Goal: Information Seeking & Learning: Learn about a topic

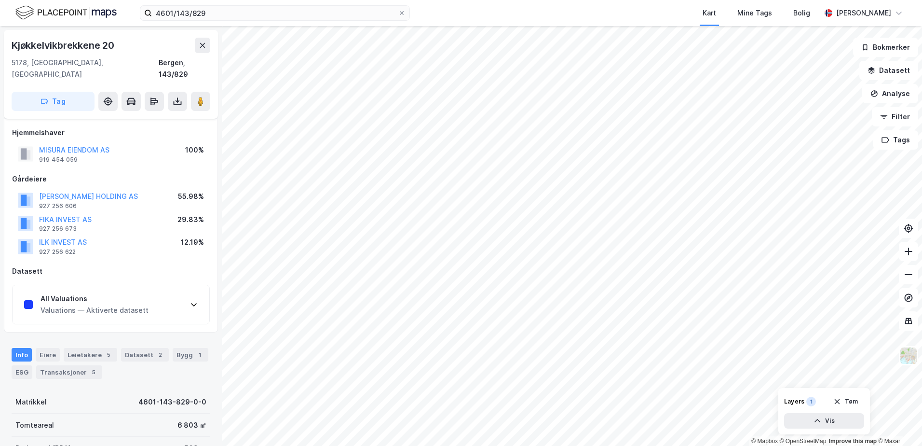
scroll to position [192, 0]
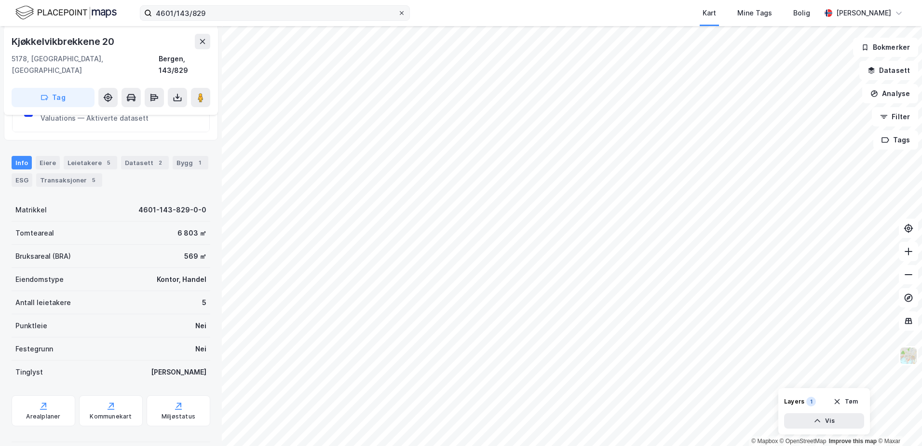
click at [403, 11] on icon at bounding box center [402, 13] width 6 height 6
click at [398, 11] on input "4601/143/829" at bounding box center [275, 13] width 246 height 14
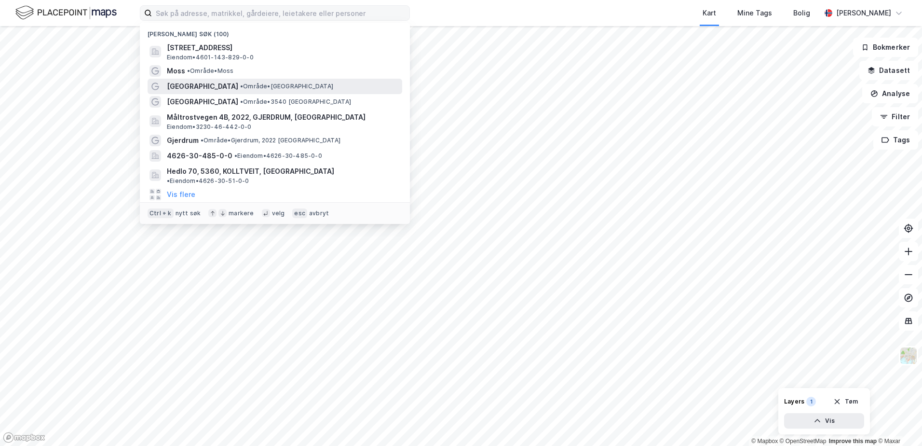
click at [191, 85] on span "[GEOGRAPHIC_DATA]" at bounding box center [202, 87] width 71 height 12
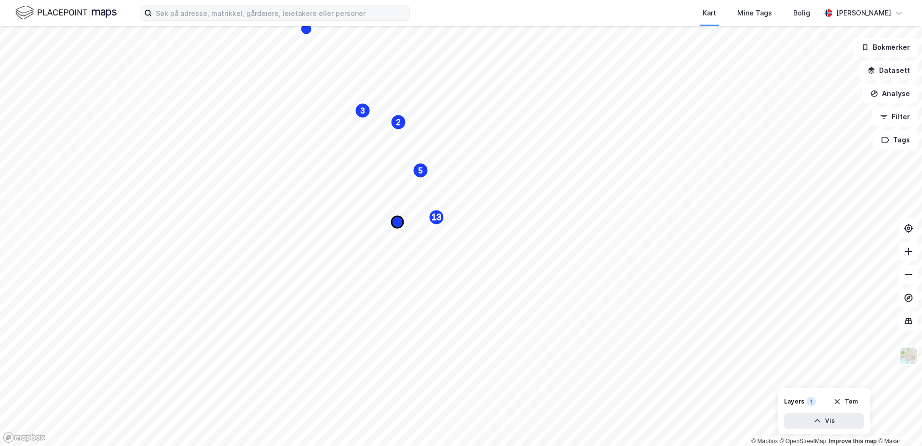
click at [395, 219] on icon "Map marker" at bounding box center [398, 222] width 12 height 12
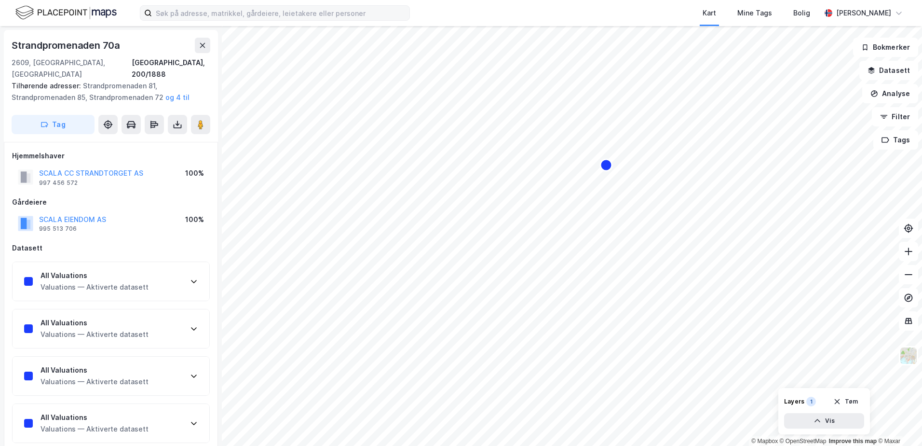
scroll to position [192, 0]
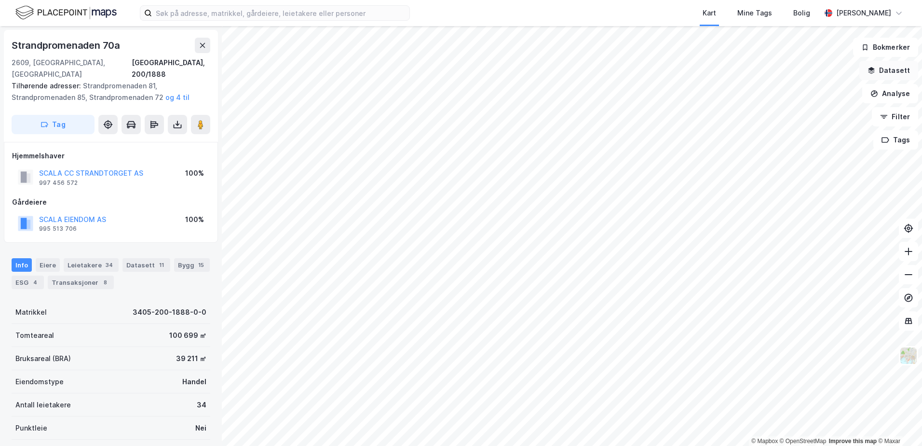
click at [898, 69] on button "Datasett" at bounding box center [889, 70] width 59 height 19
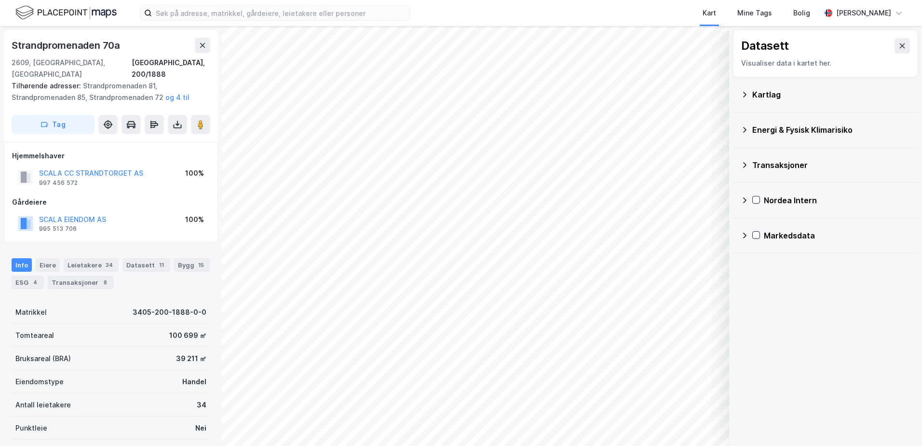
click at [744, 128] on icon at bounding box center [745, 130] width 8 height 8
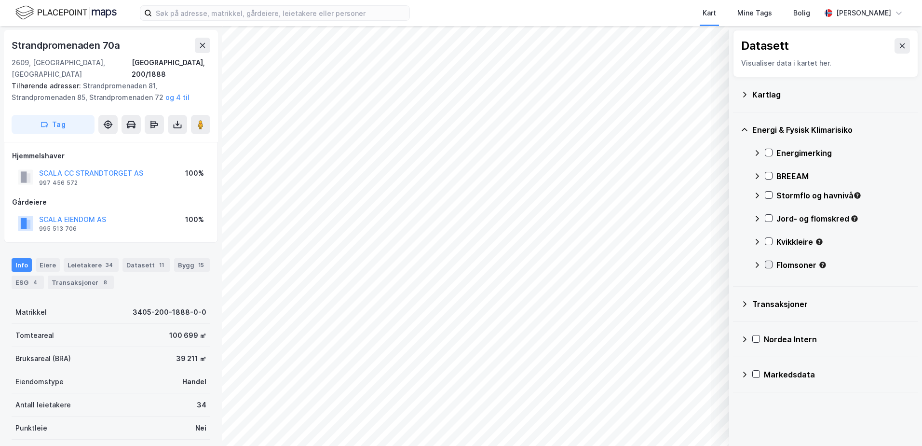
click at [770, 264] on icon at bounding box center [769, 264] width 7 height 7
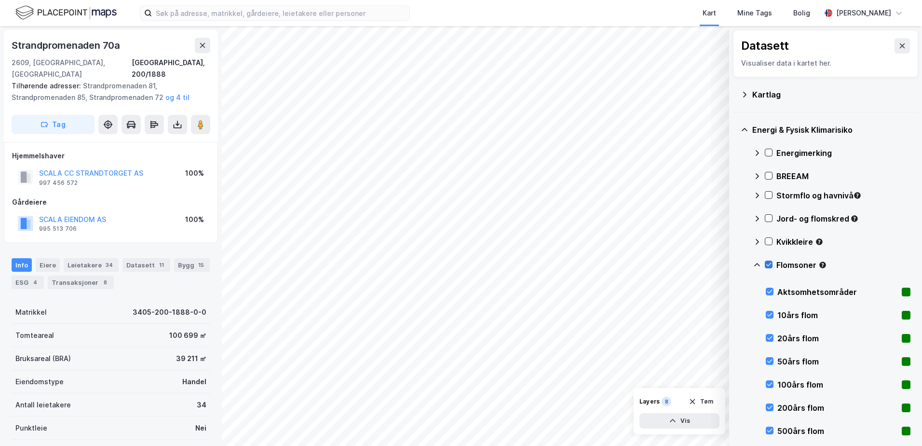
click at [769, 262] on icon at bounding box center [769, 264] width 7 height 7
click at [770, 315] on icon at bounding box center [770, 314] width 7 height 7
click at [769, 337] on icon at bounding box center [770, 337] width 7 height 7
click at [0, 0] on button "og 4 til" at bounding box center [0, 0] width 0 height 0
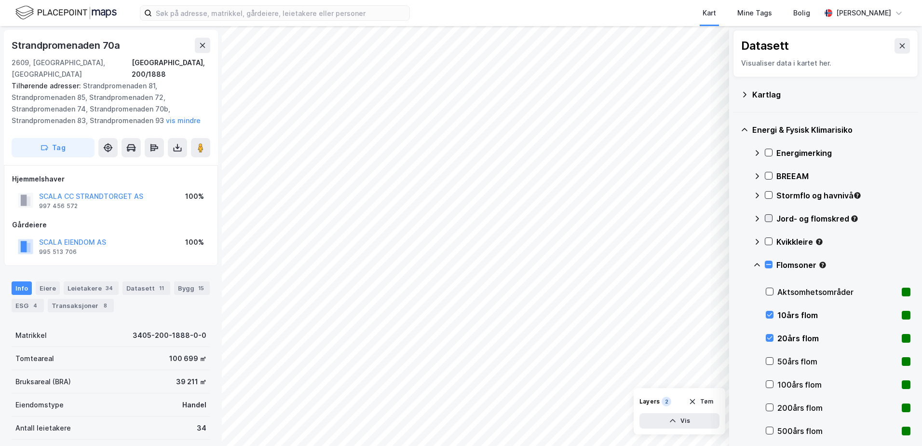
click at [768, 219] on icon at bounding box center [769, 218] width 7 height 7
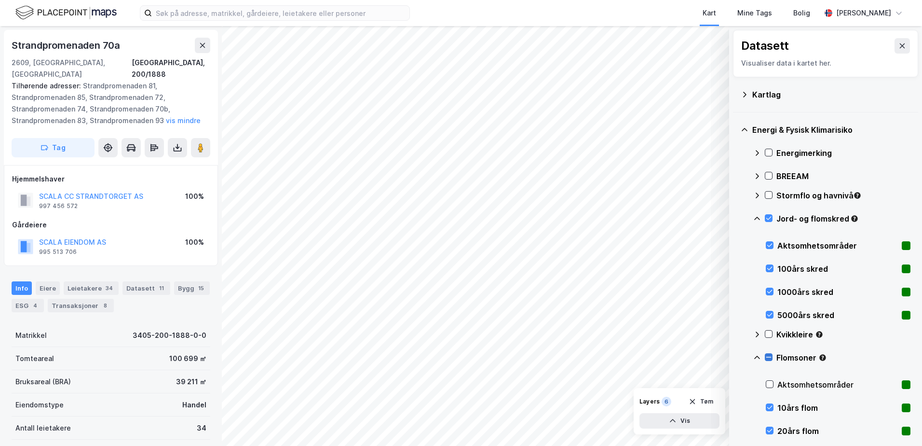
click at [769, 356] on icon at bounding box center [769, 357] width 7 height 7
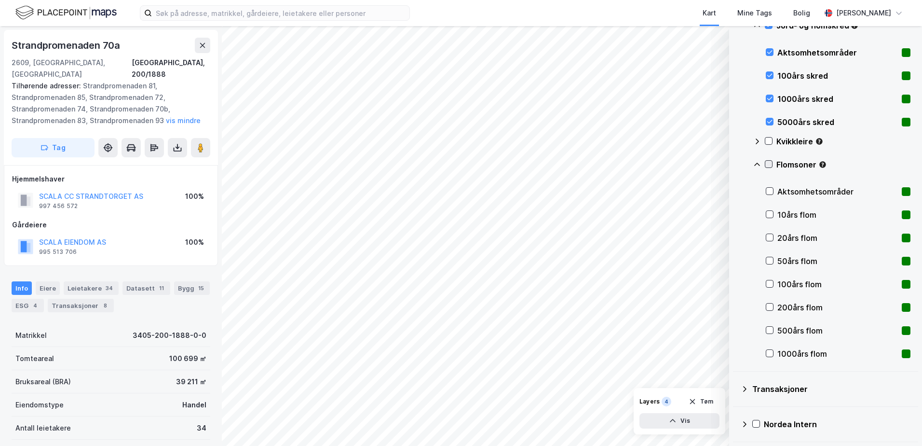
scroll to position [228, 0]
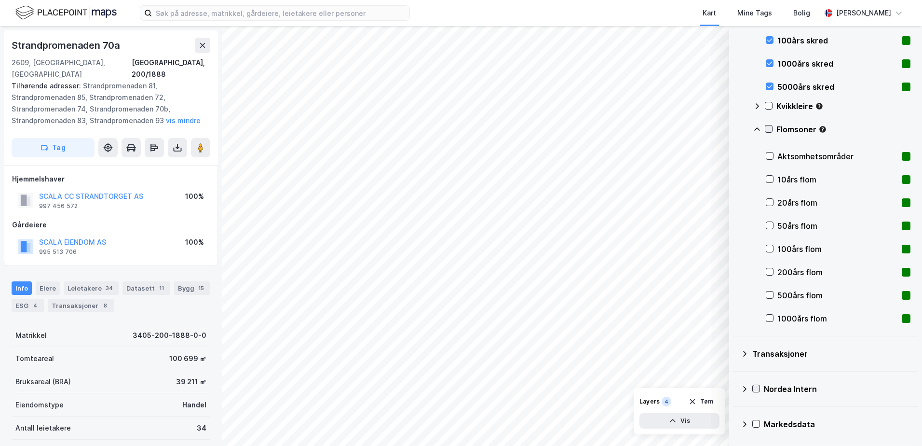
click at [756, 386] on icon at bounding box center [756, 388] width 7 height 7
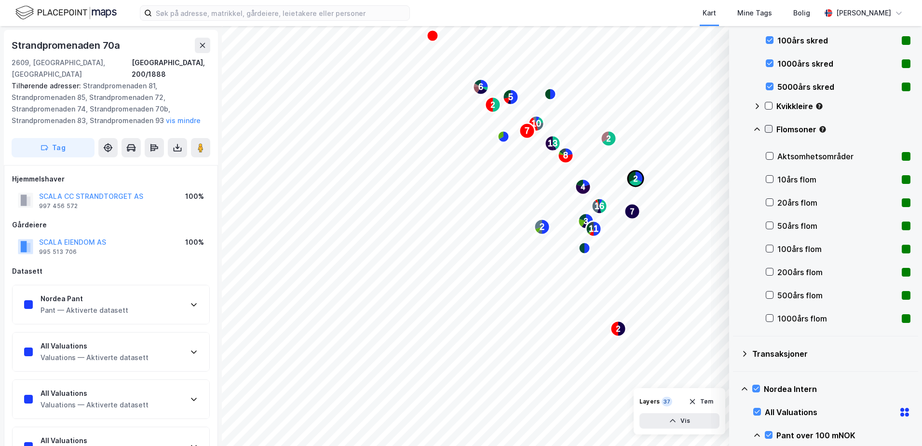
click at [634, 175] on text "2" at bounding box center [636, 179] width 4 height 8
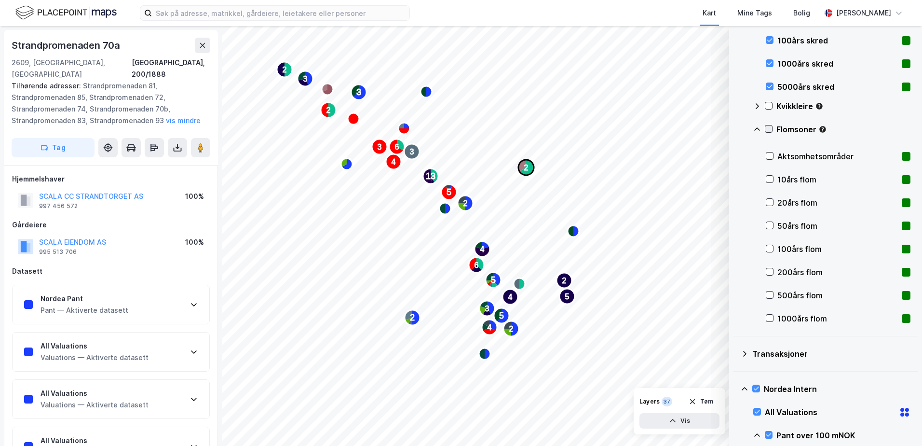
click at [524, 164] on text "2" at bounding box center [526, 168] width 4 height 8
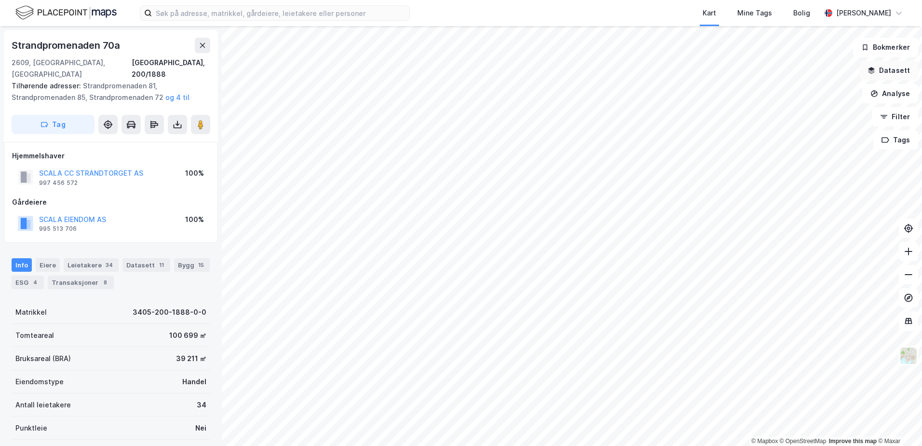
click at [884, 66] on button "Datasett" at bounding box center [889, 70] width 59 height 19
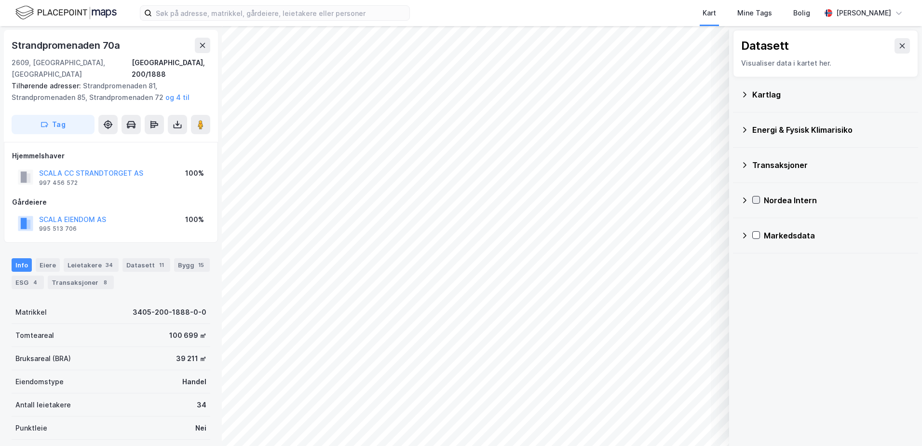
click at [756, 198] on icon at bounding box center [756, 199] width 7 height 7
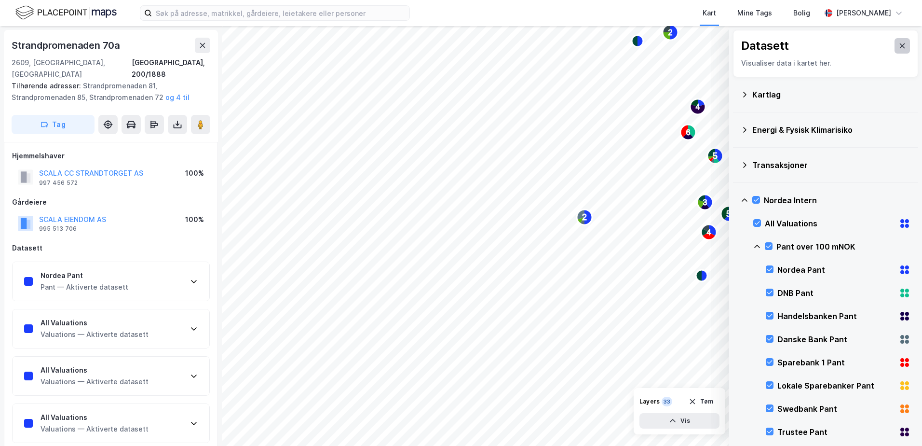
click at [899, 46] on icon at bounding box center [903, 46] width 8 height 8
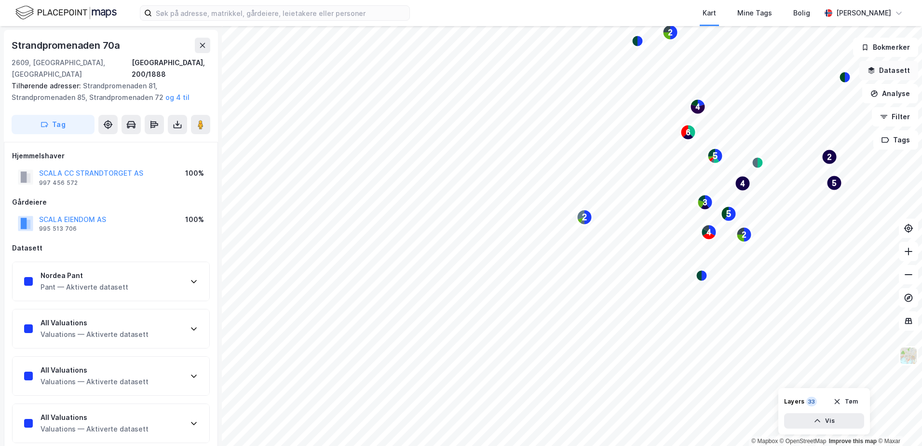
click at [888, 69] on button "Datasett" at bounding box center [889, 70] width 59 height 19
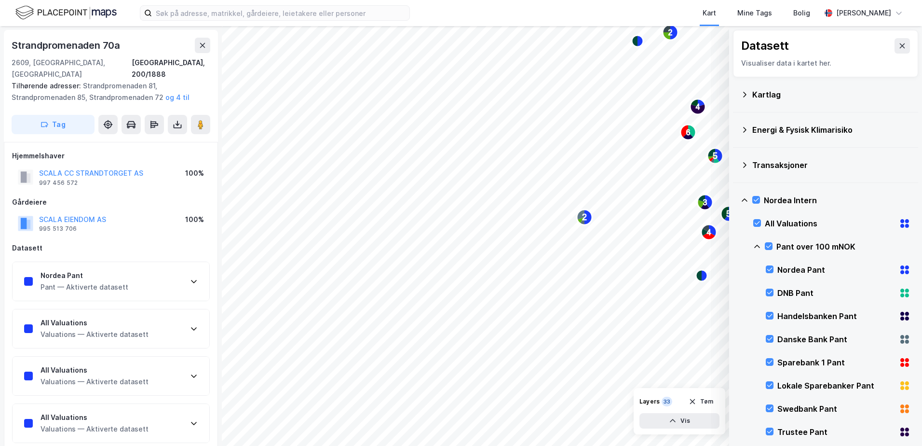
click at [745, 130] on icon at bounding box center [745, 130] width 8 height 8
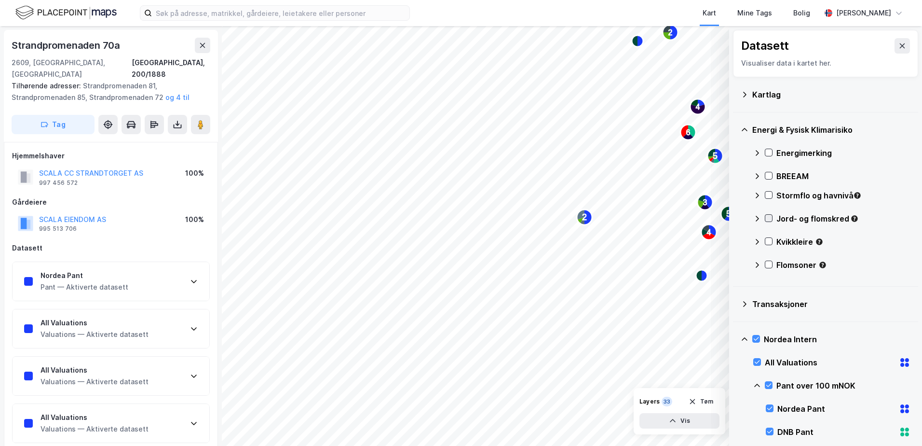
click at [769, 218] on icon at bounding box center [769, 218] width 7 height 7
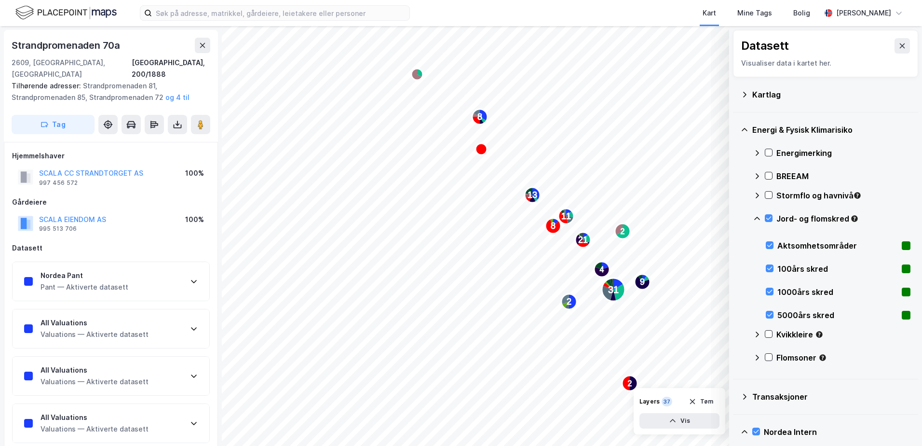
scroll to position [145, 0]
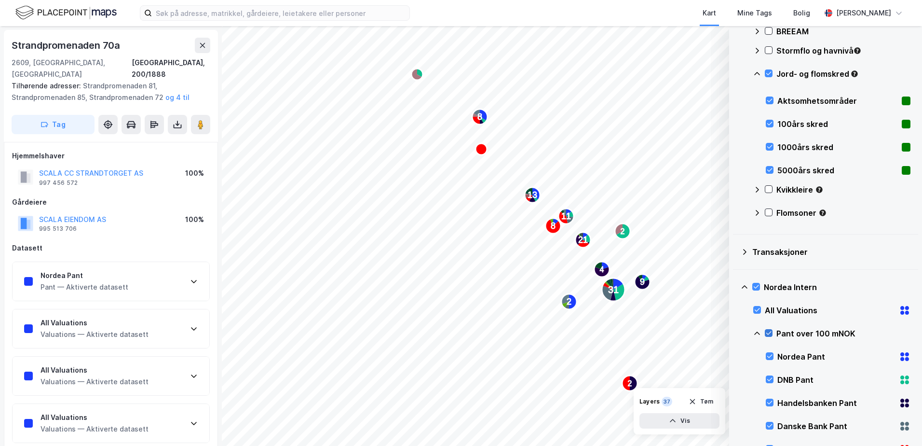
click at [769, 332] on icon at bounding box center [769, 333] width 7 height 7
drag, startPoint x: 770, startPoint y: 73, endPoint x: 773, endPoint y: 89, distance: 16.3
click at [769, 73] on icon at bounding box center [769, 73] width 7 height 7
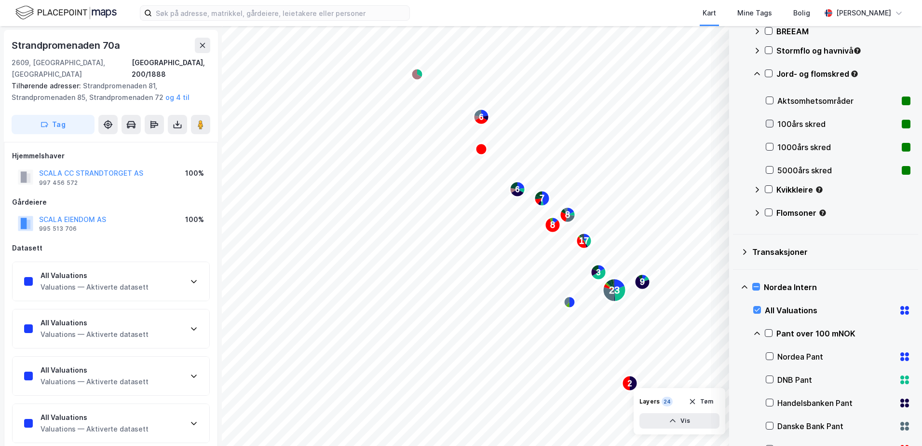
click at [770, 122] on icon at bounding box center [770, 123] width 7 height 7
click at [769, 147] on icon at bounding box center [770, 146] width 5 height 3
click at [769, 170] on icon at bounding box center [770, 169] width 7 height 7
click at [769, 69] on div at bounding box center [769, 73] width 8 height 8
click at [768, 73] on icon at bounding box center [769, 73] width 7 height 7
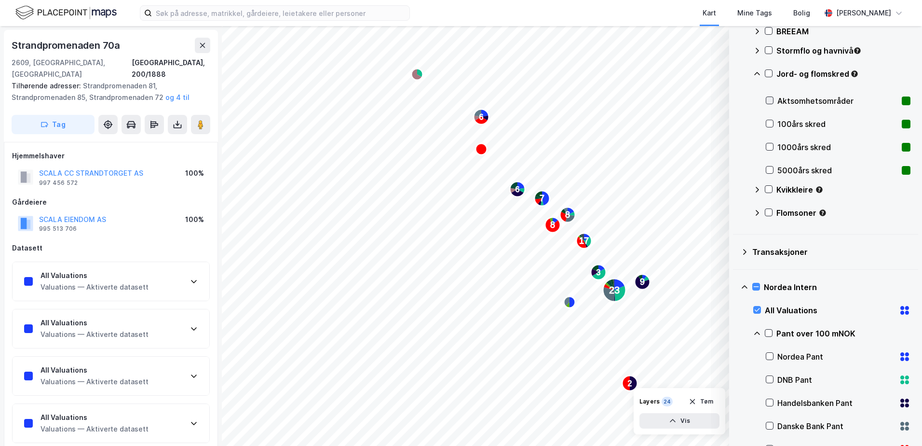
click at [768, 102] on icon at bounding box center [770, 100] width 7 height 7
click at [768, 71] on icon at bounding box center [769, 73] width 7 height 7
click at [767, 75] on icon at bounding box center [769, 73] width 7 height 7
click at [769, 124] on icon at bounding box center [770, 123] width 5 height 3
click at [768, 146] on icon at bounding box center [770, 146] width 7 height 7
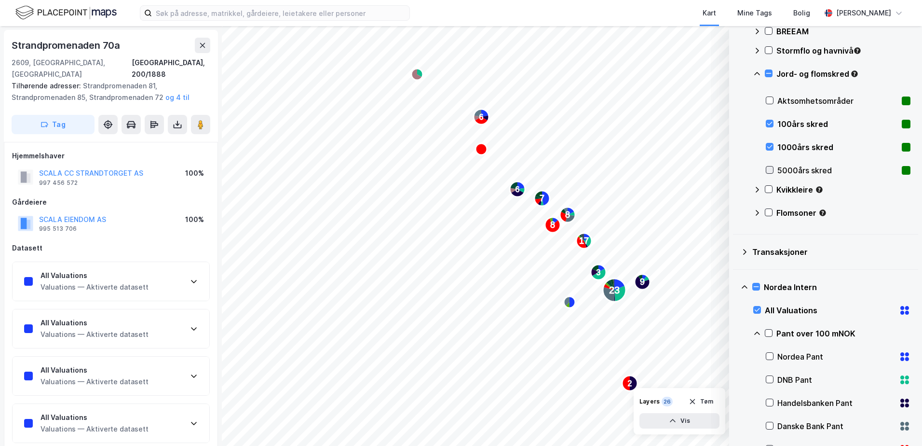
click at [770, 170] on icon at bounding box center [770, 169] width 7 height 7
click at [769, 99] on icon at bounding box center [770, 100] width 7 height 7
click at [642, 277] on text "9" at bounding box center [642, 282] width 5 height 10
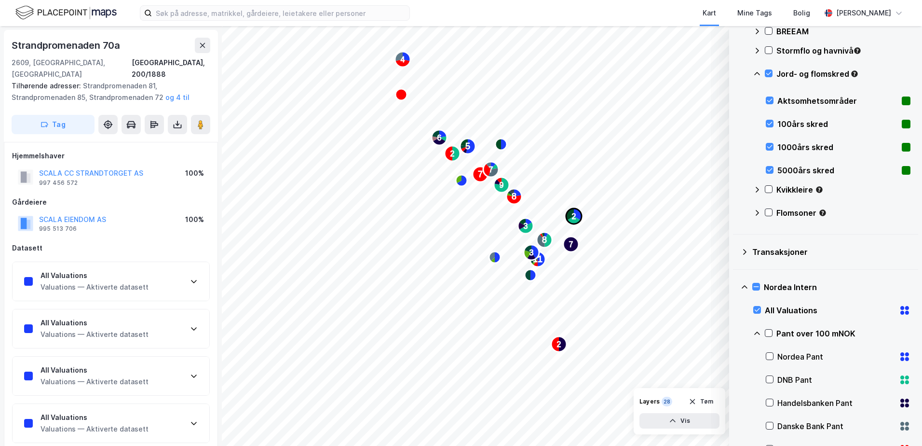
click at [574, 214] on text "2" at bounding box center [574, 216] width 4 height 8
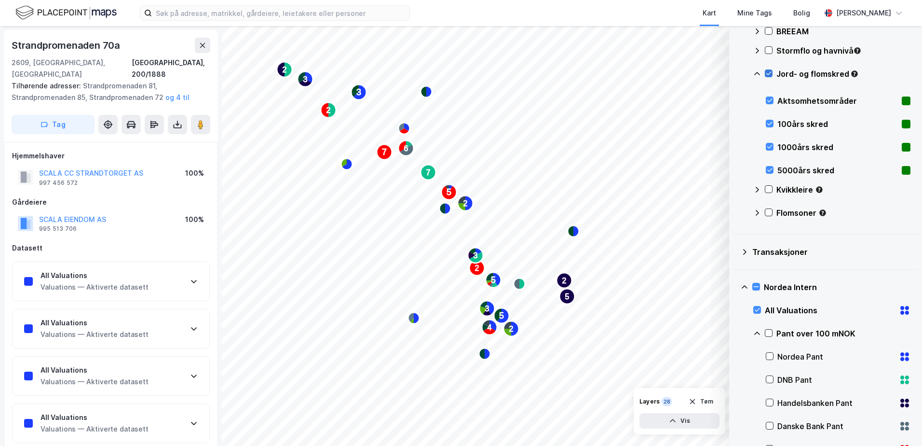
click at [769, 73] on icon at bounding box center [769, 73] width 7 height 7
click at [756, 284] on icon at bounding box center [756, 286] width 7 height 7
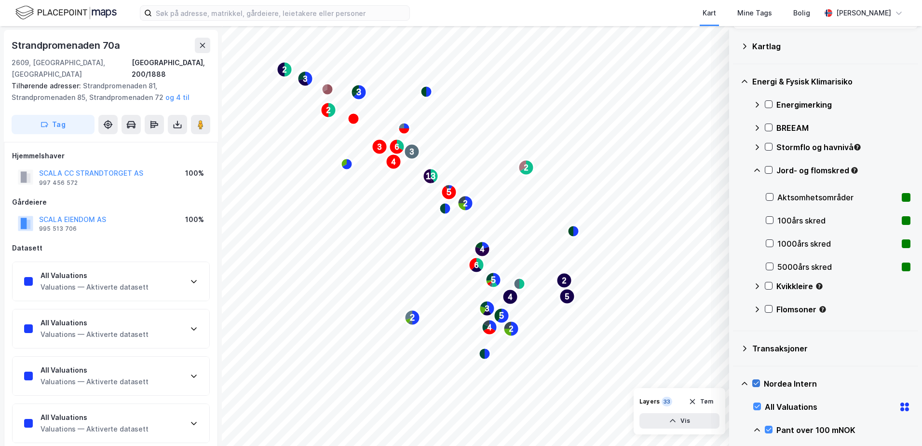
scroll to position [0, 0]
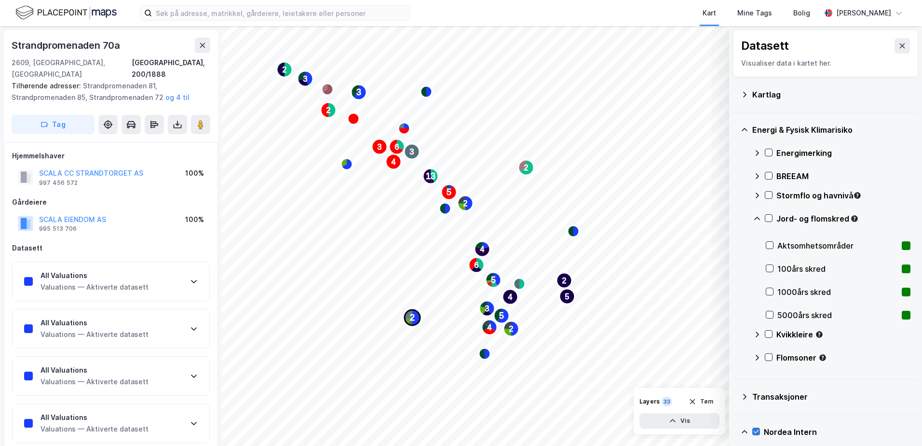
click at [411, 318] on text "2" at bounding box center [412, 318] width 5 height 10
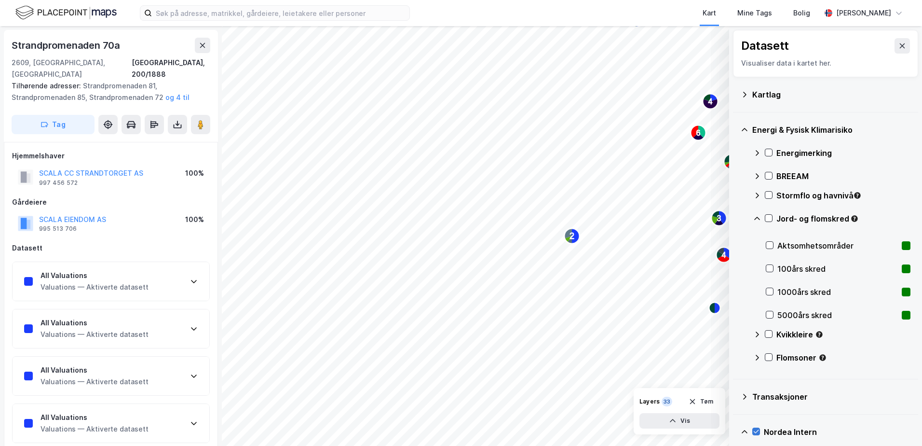
click at [742, 92] on icon at bounding box center [745, 95] width 8 height 8
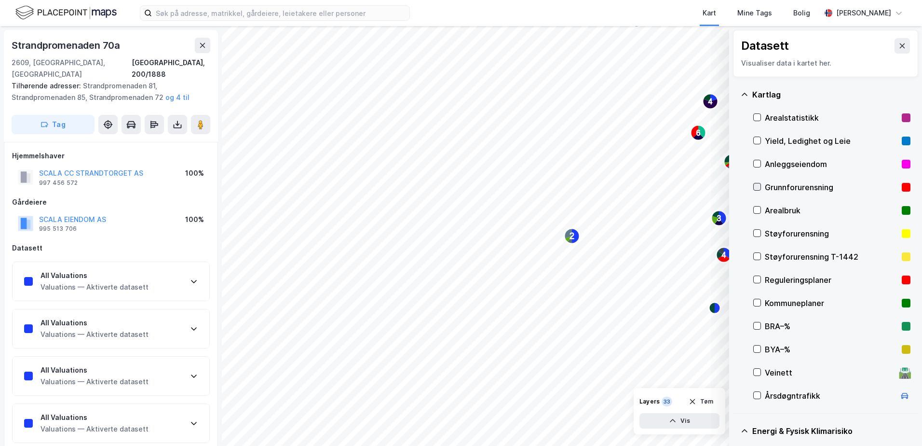
click at [757, 187] on icon at bounding box center [757, 186] width 7 height 7
click at [707, 417] on button "Vis" at bounding box center [680, 420] width 80 height 15
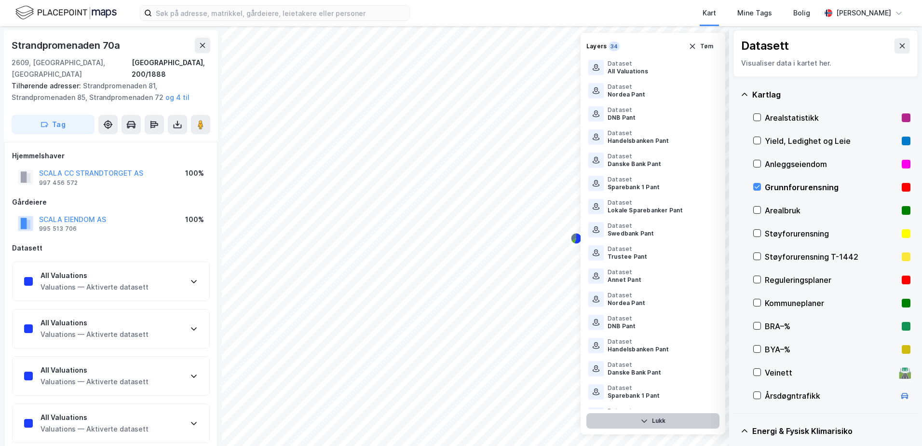
click at [649, 421] on button "Lukk" at bounding box center [653, 420] width 133 height 15
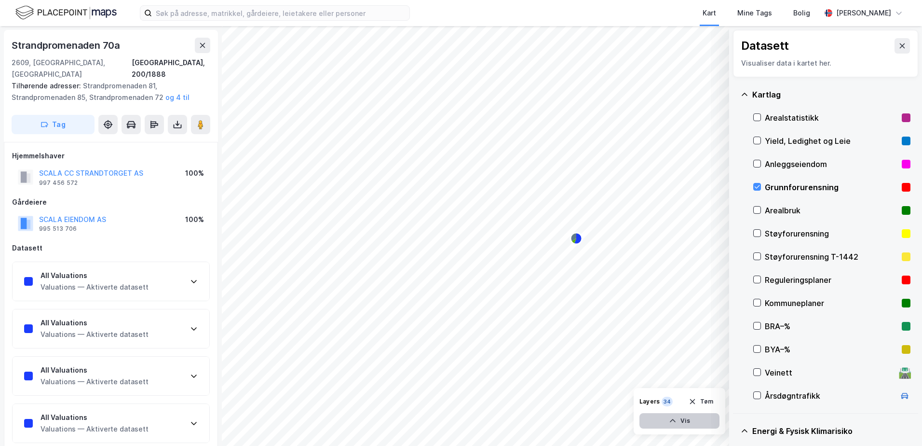
click at [689, 418] on button "Vis" at bounding box center [680, 420] width 80 height 15
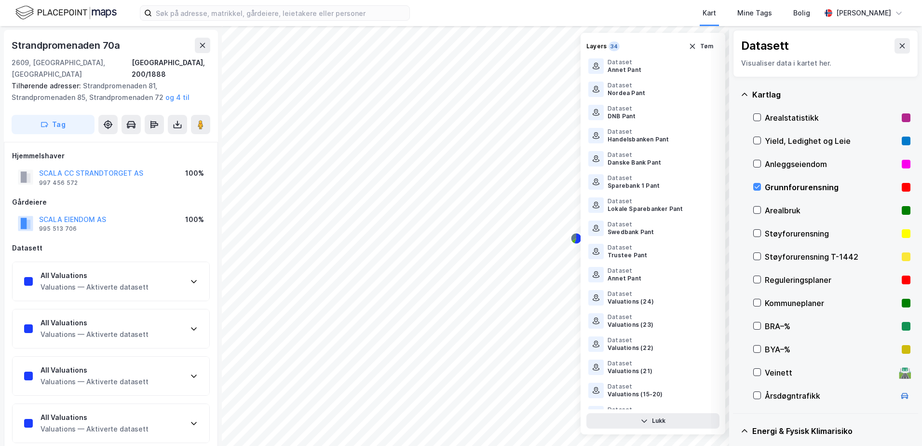
scroll to position [432, 0]
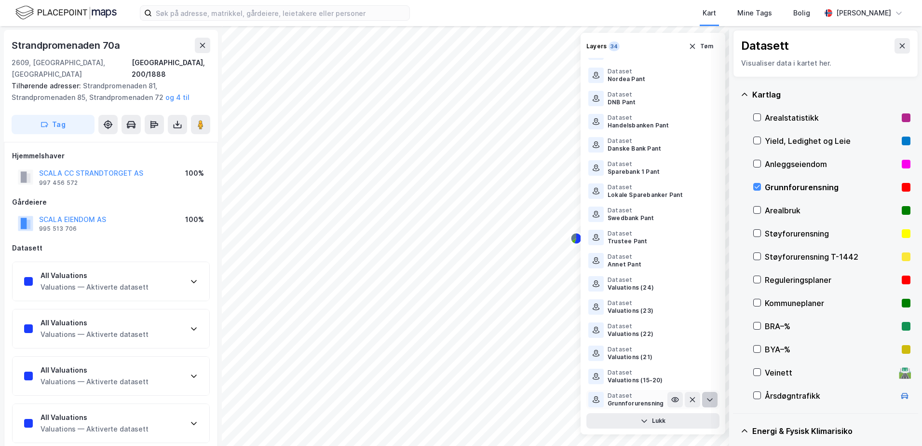
click at [706, 399] on icon at bounding box center [710, 400] width 8 height 8
click at [707, 399] on icon at bounding box center [710, 399] width 6 height 3
click at [706, 399] on icon at bounding box center [710, 400] width 8 height 8
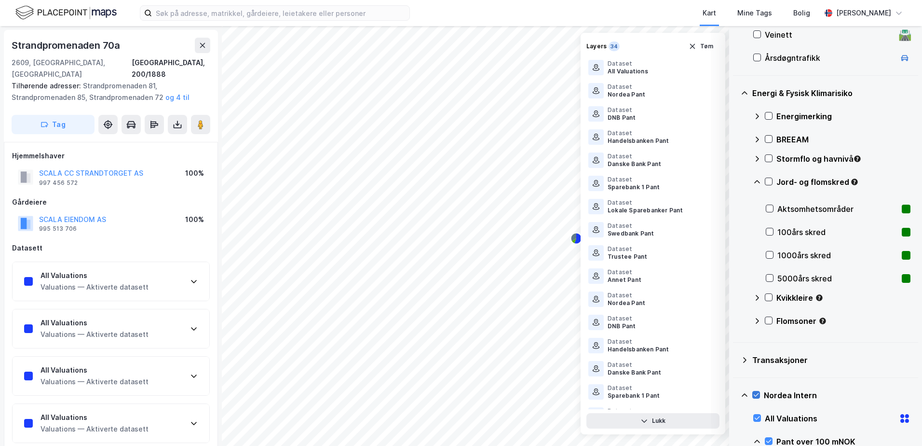
scroll to position [482, 0]
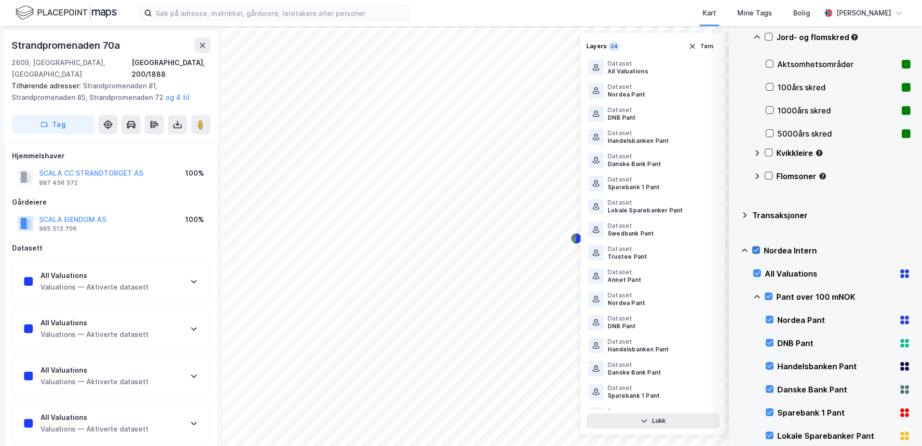
click at [756, 248] on icon at bounding box center [756, 250] width 7 height 7
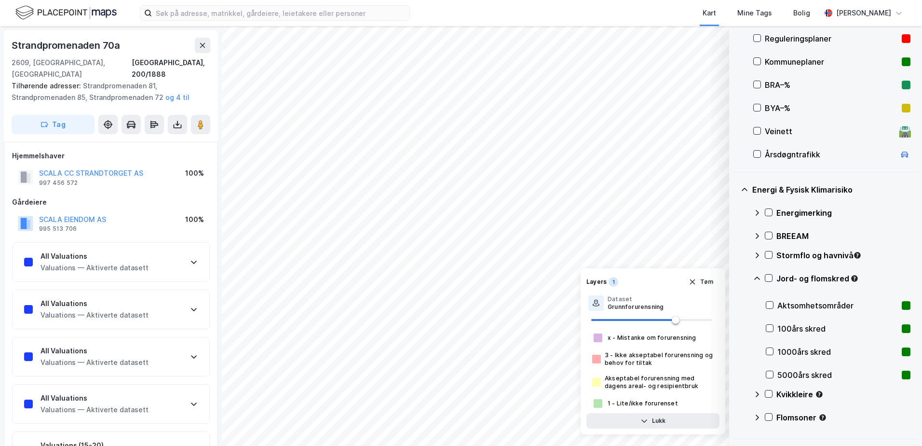
scroll to position [0, 0]
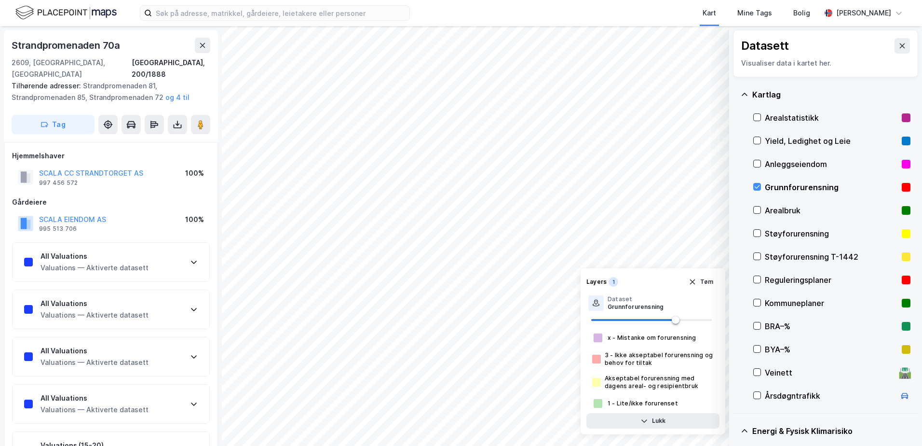
click at [756, 181] on div "Grunnforurensning" at bounding box center [832, 187] width 157 height 23
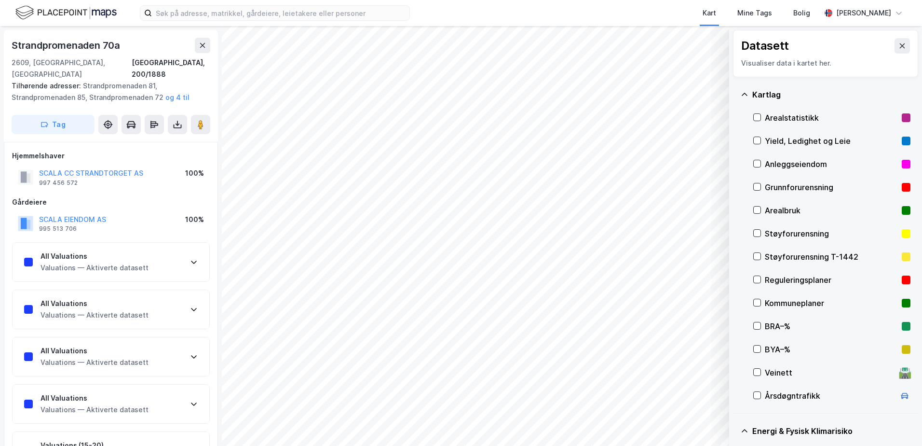
click at [742, 93] on icon at bounding box center [745, 95] width 8 height 8
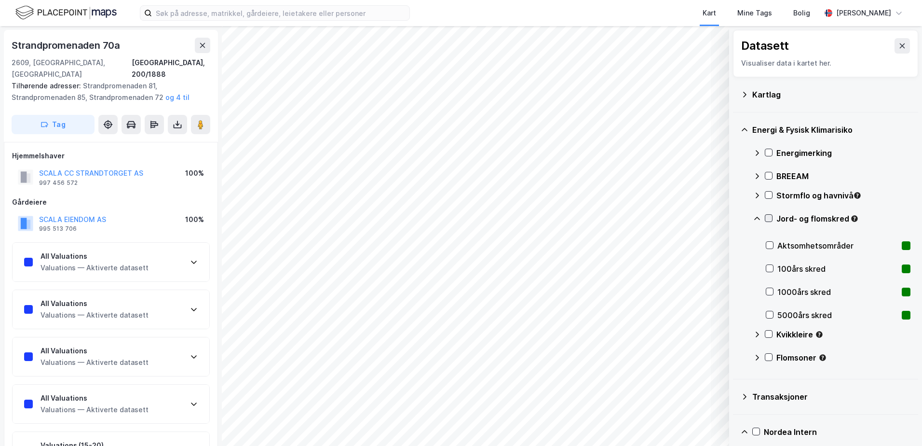
click at [769, 218] on icon at bounding box center [769, 218] width 7 height 7
click at [769, 214] on div at bounding box center [769, 218] width 8 height 8
click at [770, 357] on icon at bounding box center [769, 357] width 5 height 3
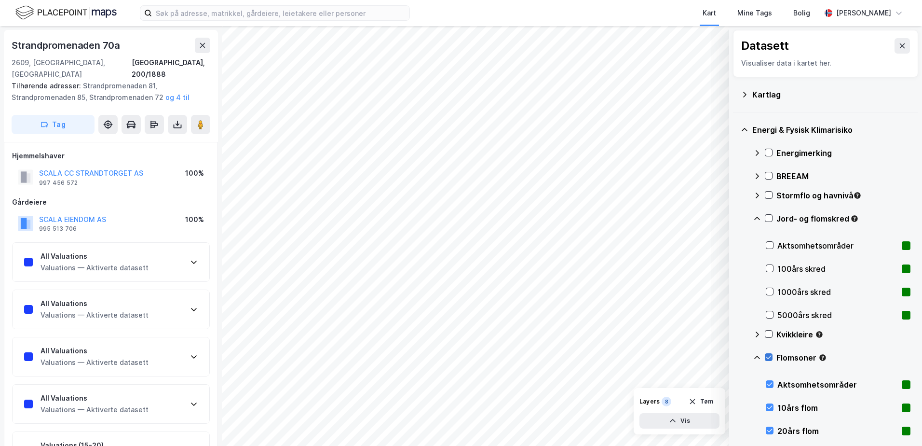
click at [768, 355] on icon at bounding box center [769, 357] width 7 height 7
click at [768, 217] on icon at bounding box center [769, 218] width 7 height 7
click at [768, 357] on icon at bounding box center [769, 357] width 7 height 7
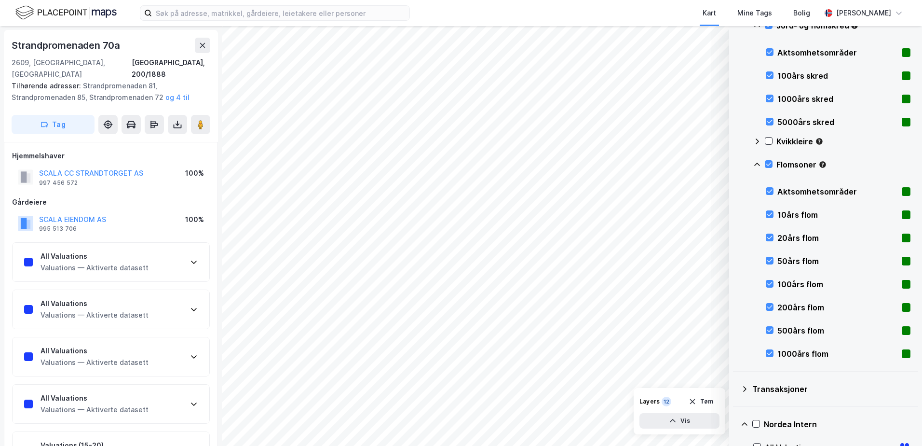
scroll to position [241, 0]
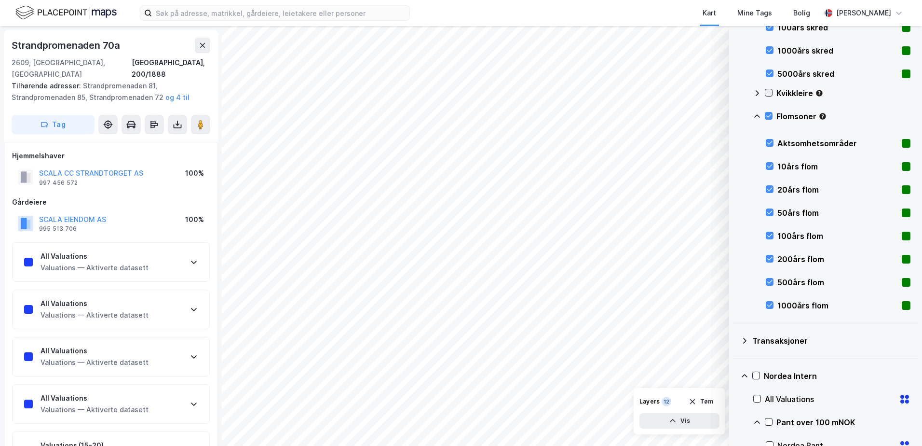
click at [769, 90] on icon at bounding box center [769, 92] width 7 height 7
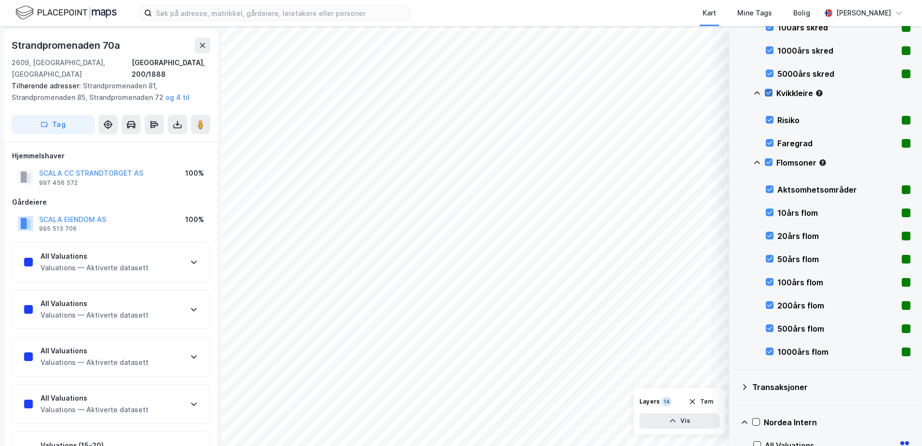
click at [767, 92] on icon at bounding box center [769, 92] width 7 height 7
click at [769, 163] on icon at bounding box center [769, 162] width 7 height 7
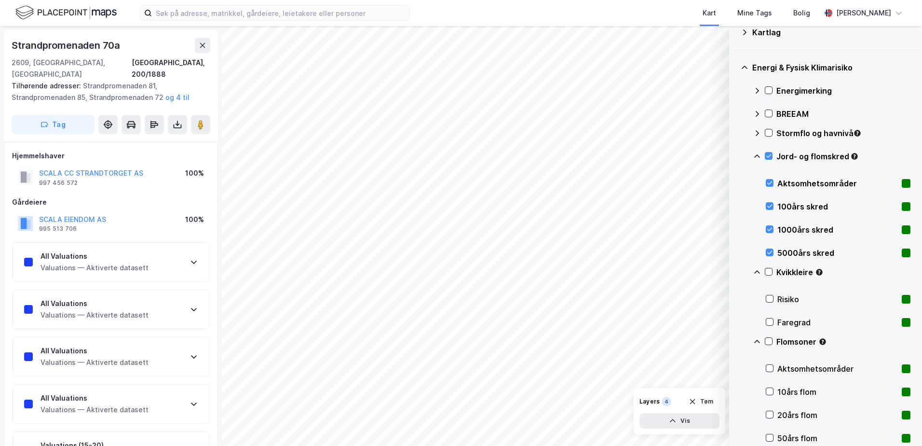
scroll to position [40, 0]
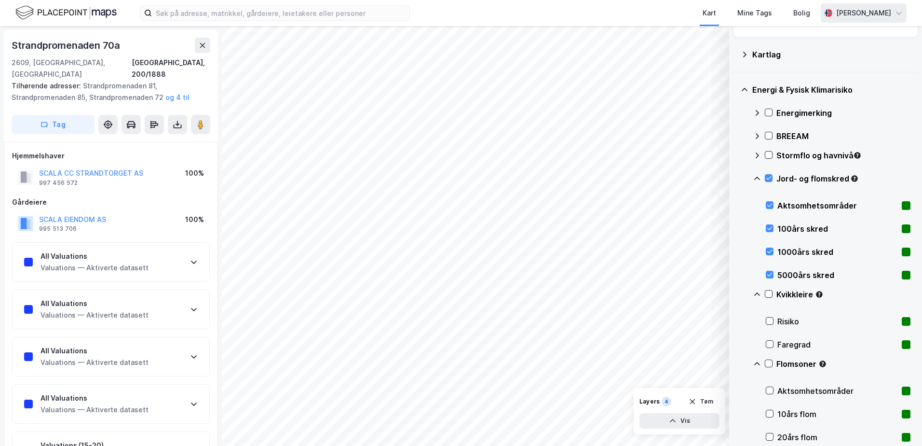
click at [879, 13] on div "[PERSON_NAME]" at bounding box center [864, 13] width 55 height 12
click at [687, 33] on div "Engelsk" at bounding box center [690, 36] width 26 height 12
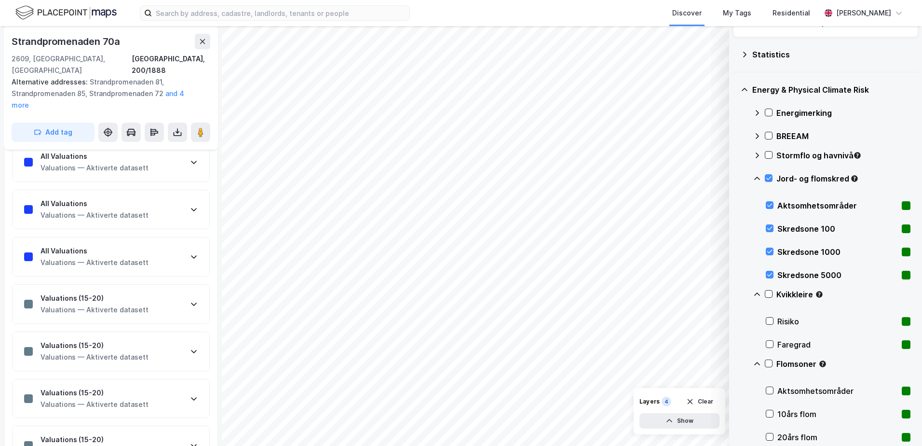
scroll to position [0, 0]
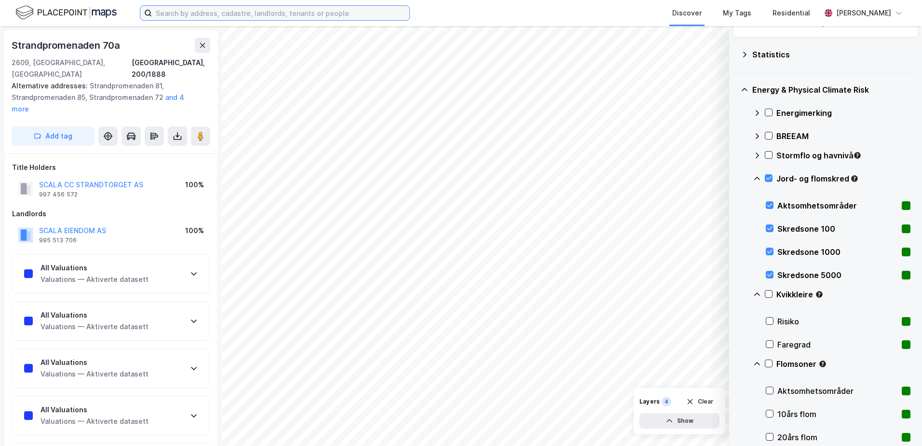
click at [242, 13] on input at bounding box center [281, 13] width 258 height 14
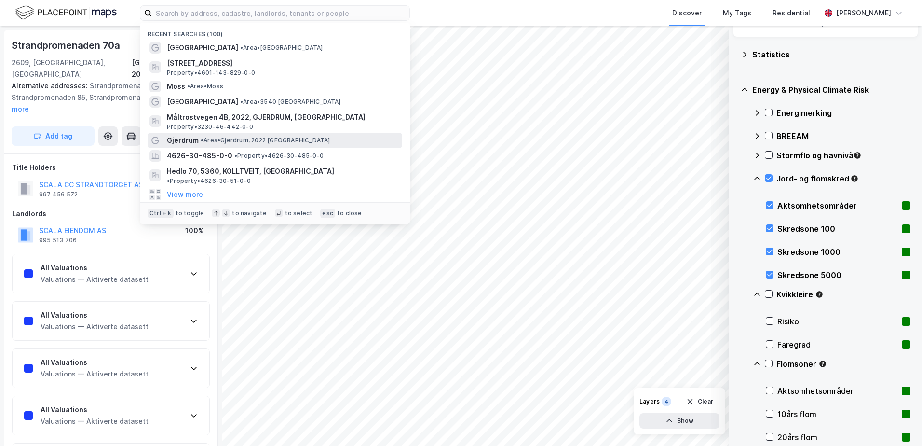
click at [210, 139] on span "• Area • Gjerdrum, 2022 Gjerdrum" at bounding box center [266, 141] width 130 height 8
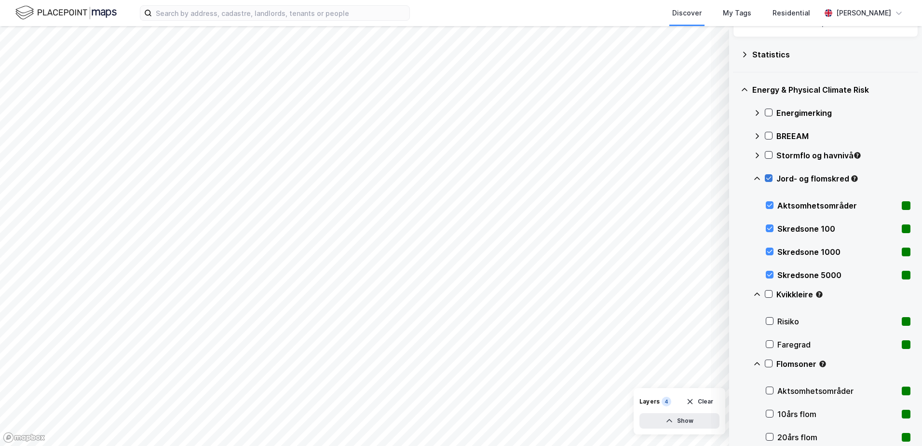
click at [771, 178] on icon at bounding box center [769, 178] width 5 height 3
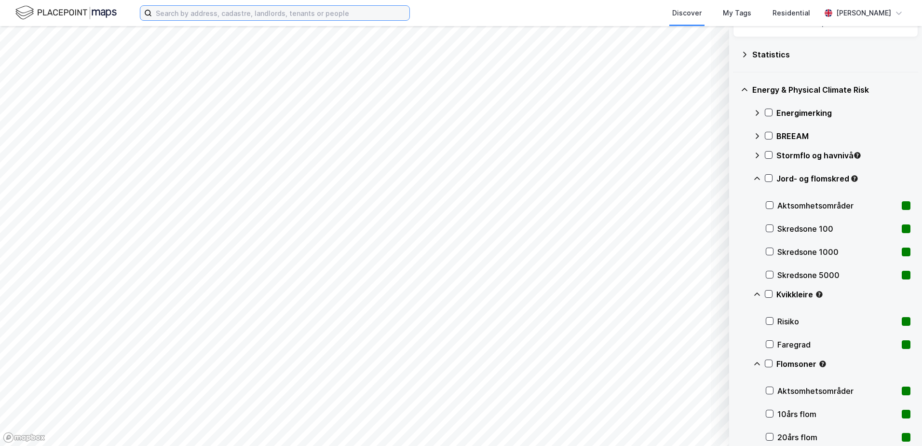
click at [269, 13] on input at bounding box center [281, 13] width 258 height 14
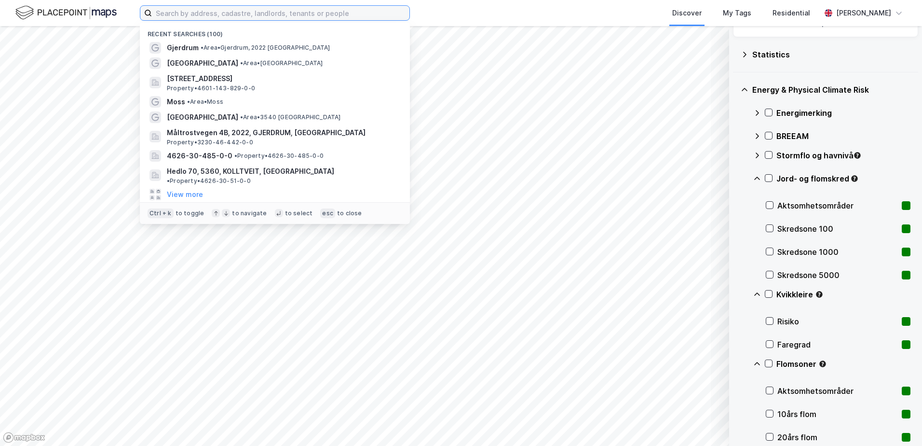
click at [269, 13] on input at bounding box center [281, 13] width 258 height 14
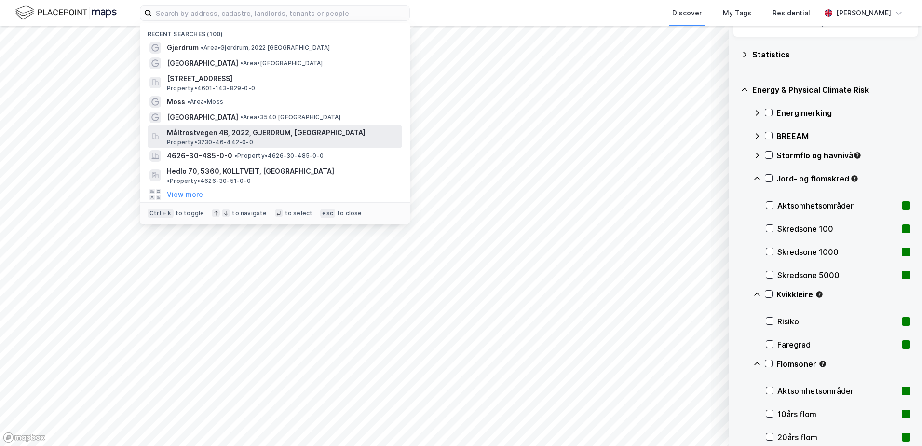
click at [200, 133] on span "Måltrostvegen 4B, 2022, GJERDRUM, [GEOGRAPHIC_DATA]" at bounding box center [283, 133] width 232 height 12
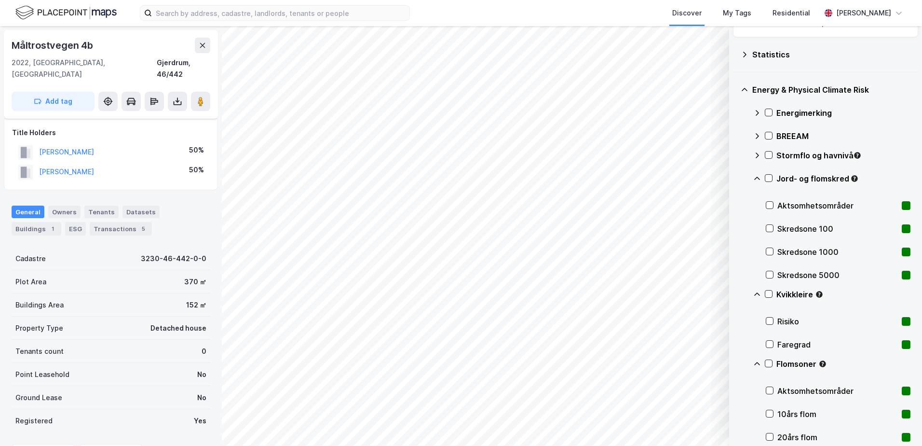
scroll to position [5, 0]
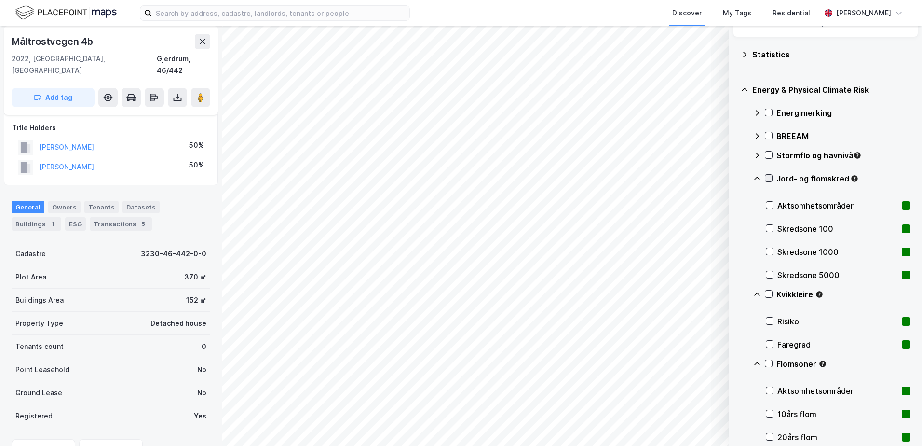
click at [769, 178] on icon at bounding box center [769, 178] width 7 height 7
click at [769, 293] on icon at bounding box center [769, 293] width 7 height 7
click at [768, 294] on icon at bounding box center [769, 293] width 7 height 7
click at [767, 293] on icon at bounding box center [769, 293] width 7 height 7
click at [767, 176] on icon at bounding box center [769, 178] width 7 height 7
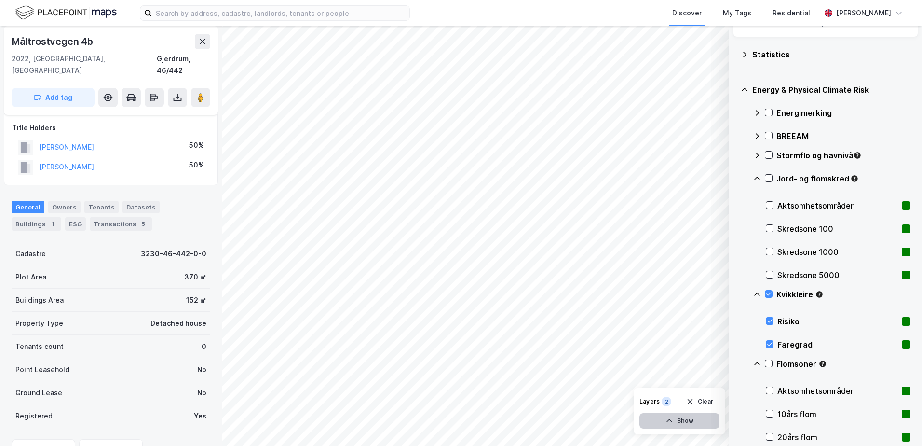
click at [711, 420] on button "Show" at bounding box center [680, 420] width 80 height 15
click at [709, 397] on icon at bounding box center [710, 400] width 8 height 8
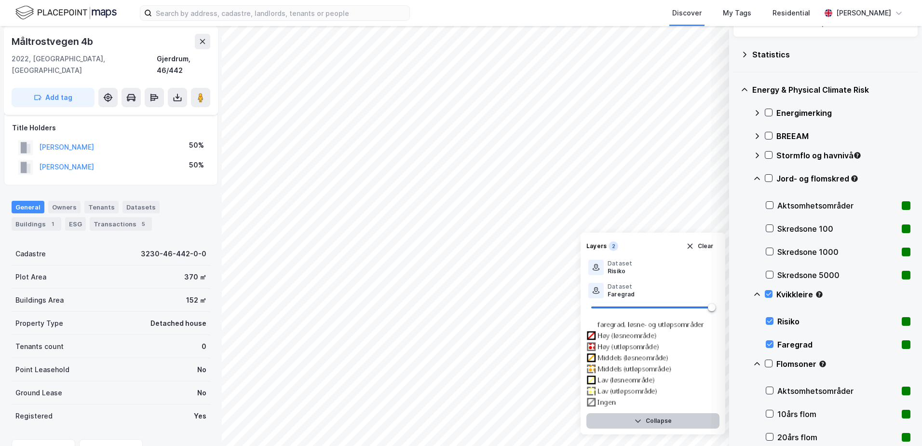
click at [663, 418] on button "Collapse" at bounding box center [653, 420] width 133 height 15
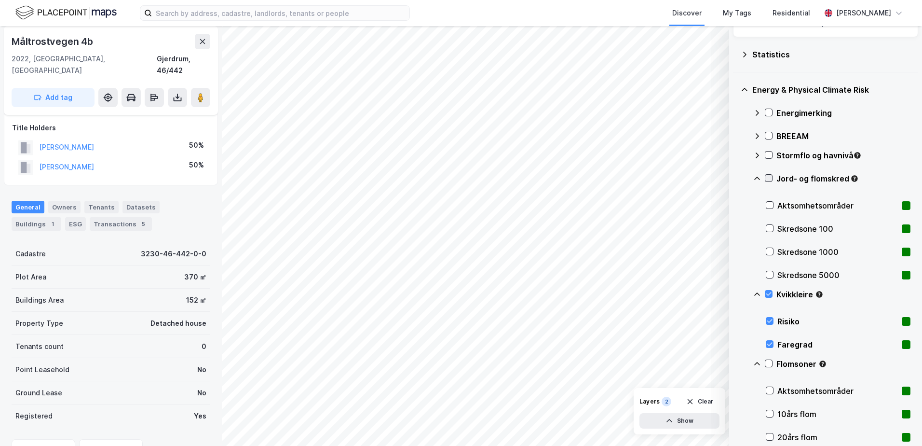
click at [768, 177] on icon at bounding box center [769, 178] width 7 height 7
click at [768, 178] on icon at bounding box center [769, 178] width 7 height 7
click at [770, 176] on icon at bounding box center [769, 178] width 7 height 7
click at [769, 177] on icon at bounding box center [769, 178] width 7 height 7
click at [769, 179] on icon at bounding box center [769, 178] width 5 height 3
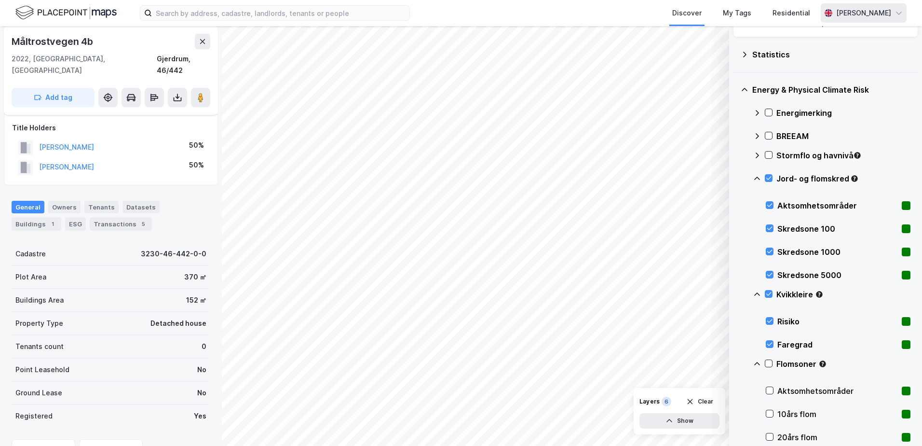
click at [863, 14] on div "[PERSON_NAME]" at bounding box center [864, 13] width 55 height 12
click at [769, 177] on icon at bounding box center [769, 178] width 7 height 7
click at [767, 177] on icon at bounding box center [769, 178] width 7 height 7
click at [853, 11] on div "[PERSON_NAME]" at bounding box center [864, 13] width 55 height 12
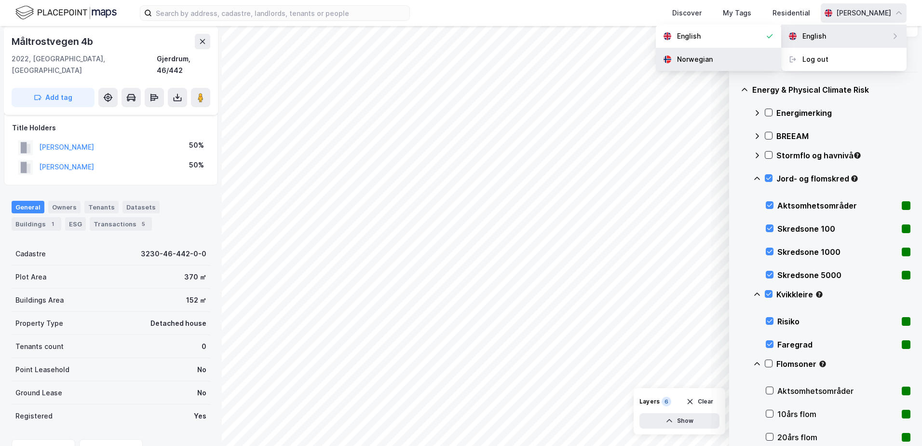
click at [696, 60] on div "Norwegian" at bounding box center [695, 60] width 36 height 12
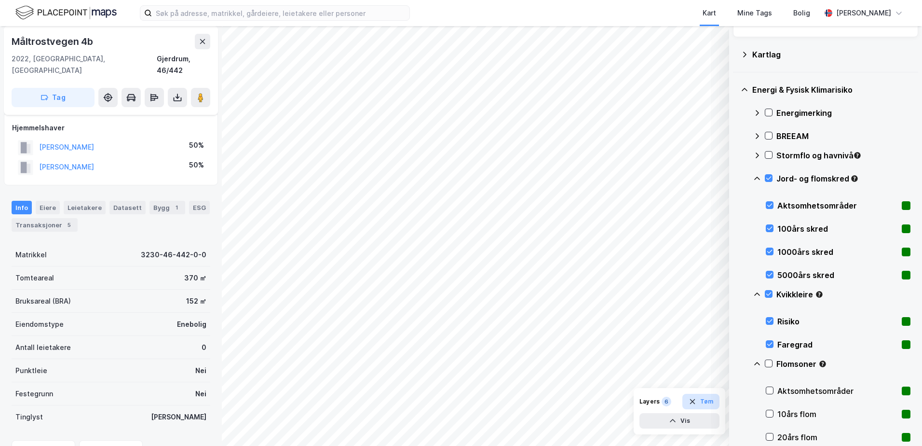
click at [705, 396] on button "Tøm" at bounding box center [701, 401] width 37 height 15
